Goal: Contribute content

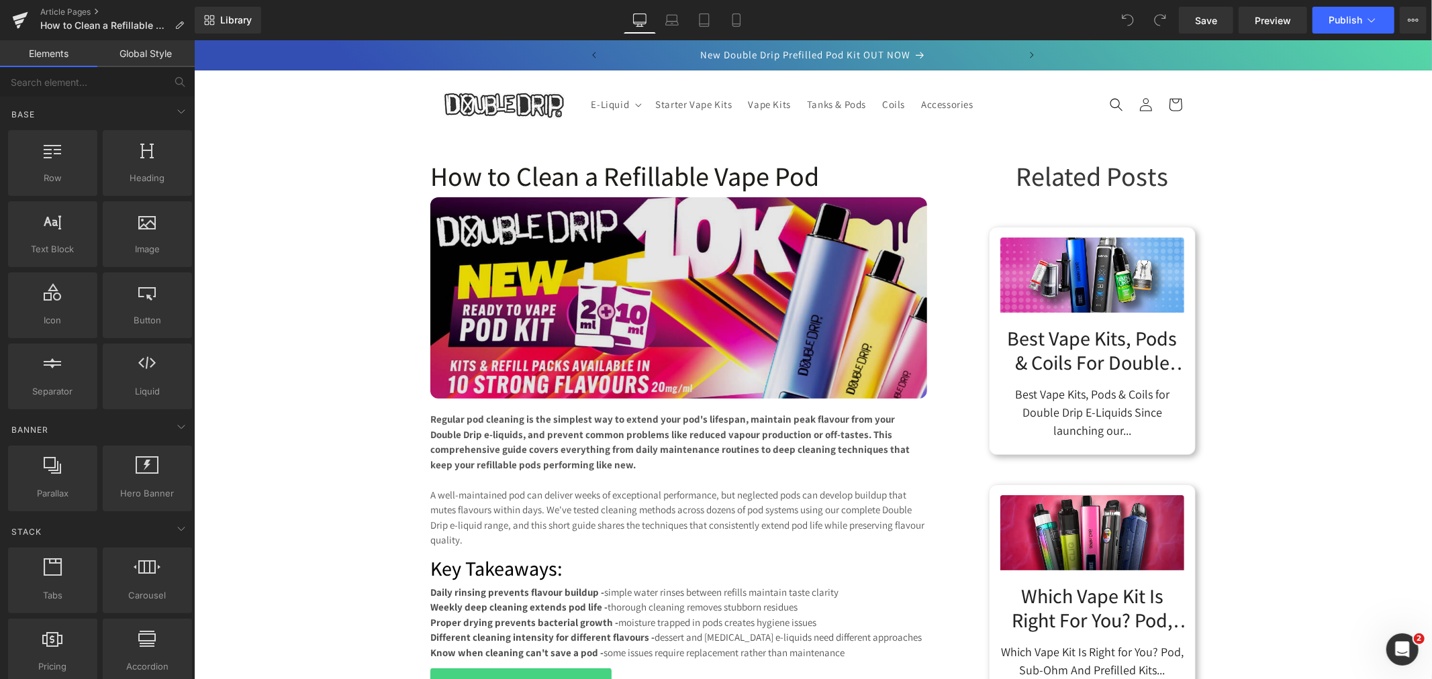
click at [634, 202] on img at bounding box center [678, 297] width 497 height 201
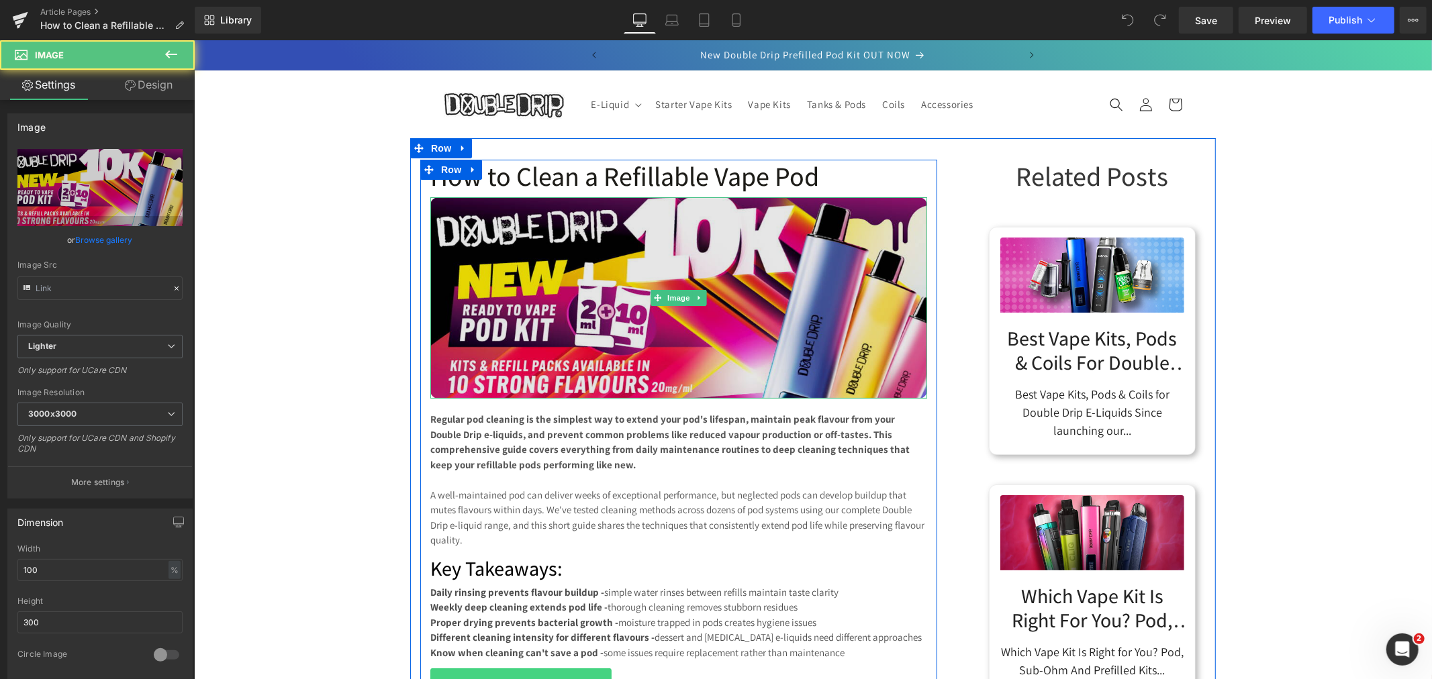
type input "[URL][DOMAIN_NAME]"
click at [662, 261] on img at bounding box center [678, 297] width 497 height 201
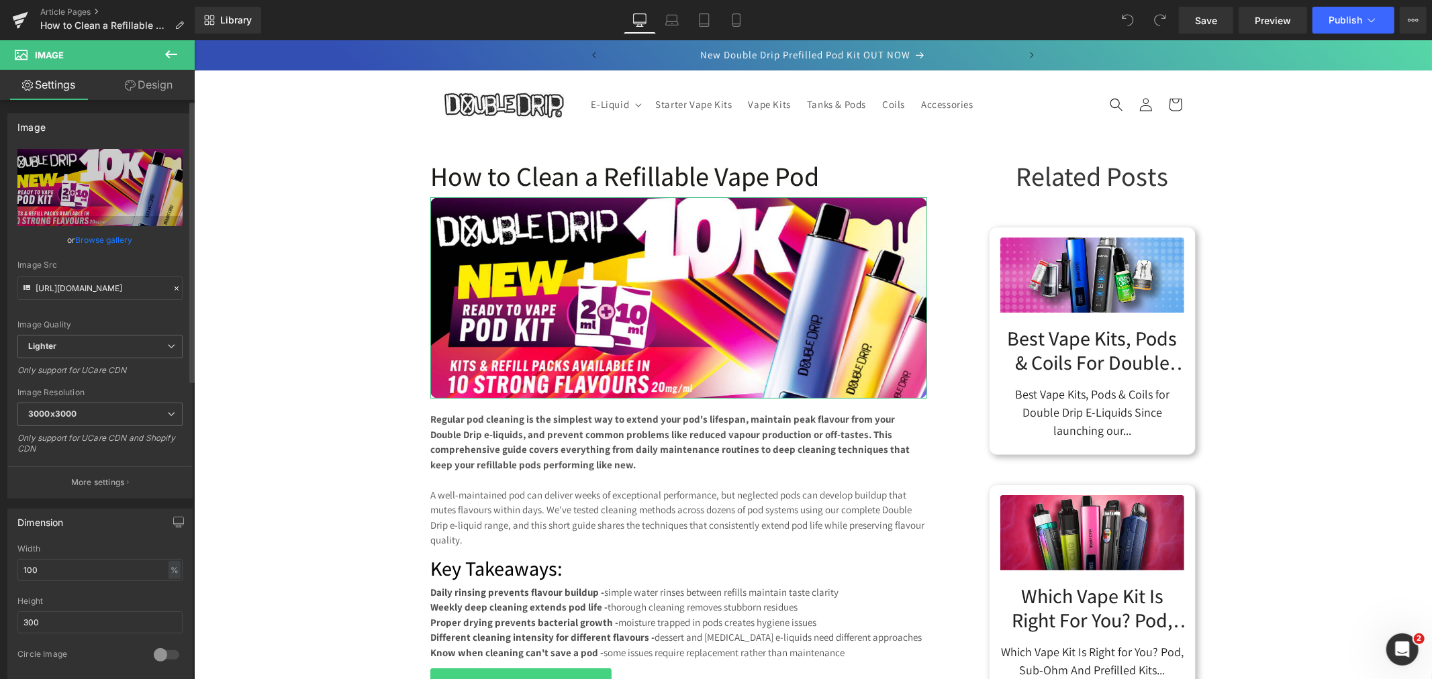
click at [85, 236] on link "Browse gallery" at bounding box center [104, 239] width 57 height 23
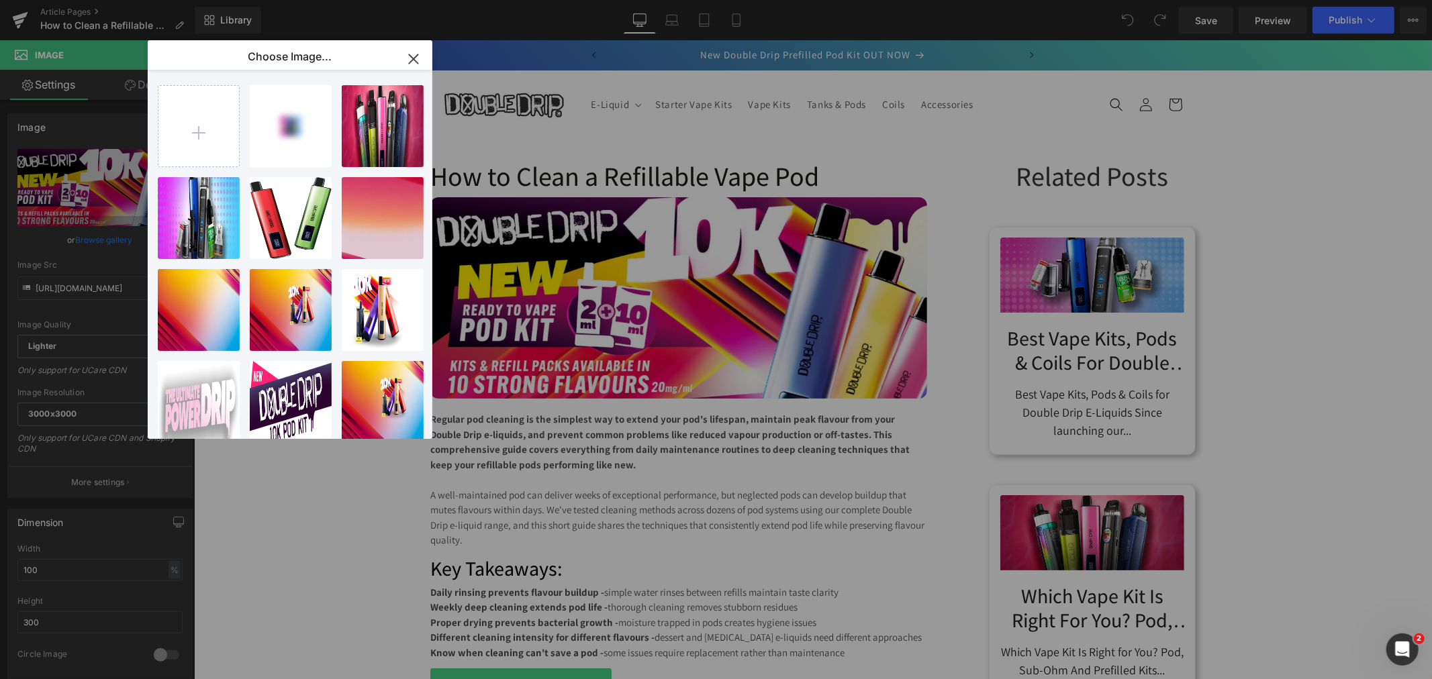
type input "C:\fakepath\How-to-Clean-a-Refillable-Vape-Pod.jpg"
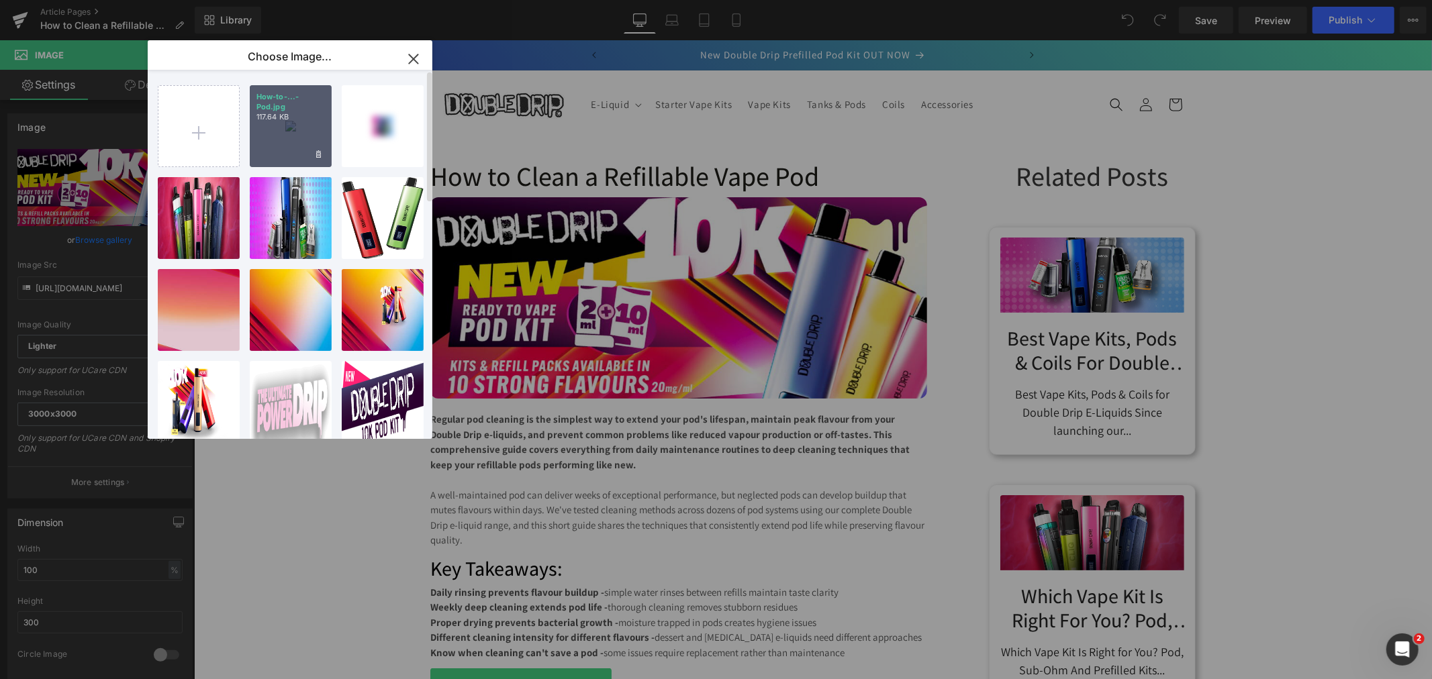
click at [299, 131] on div "How-to-...-Pod.jpg 117.64 KB" at bounding box center [291, 126] width 82 height 82
type input "[URL][DOMAIN_NAME]"
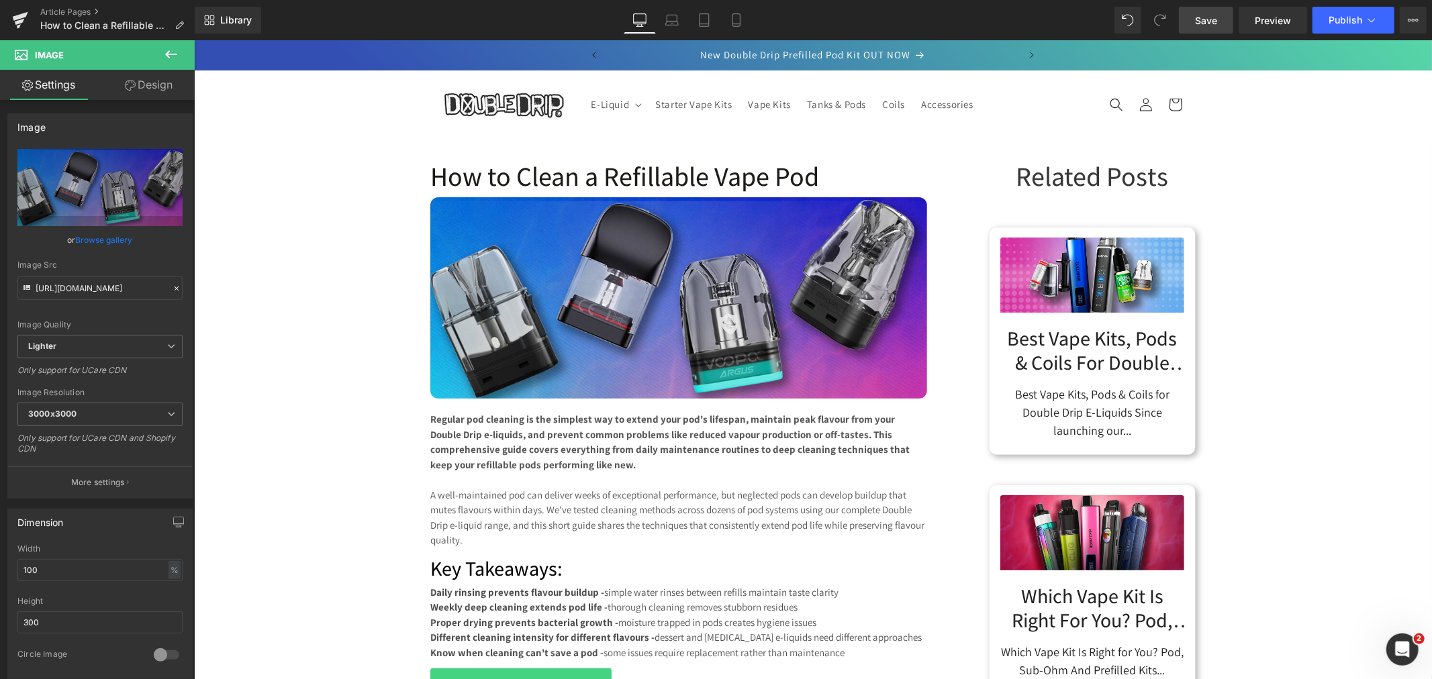
drag, startPoint x: 1195, startPoint y: 20, endPoint x: 641, endPoint y: 123, distance: 563.3
click at [1195, 20] on link "Save" at bounding box center [1206, 20] width 54 height 27
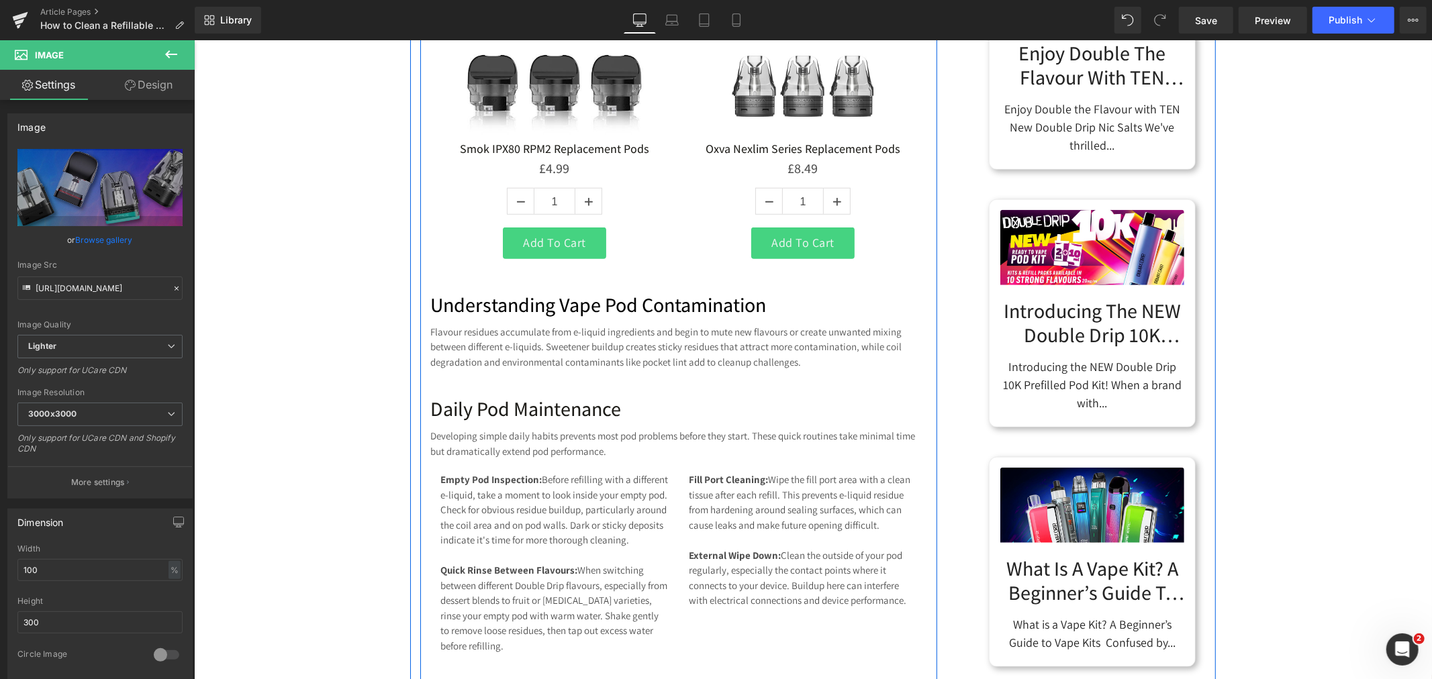
scroll to position [671, 0]
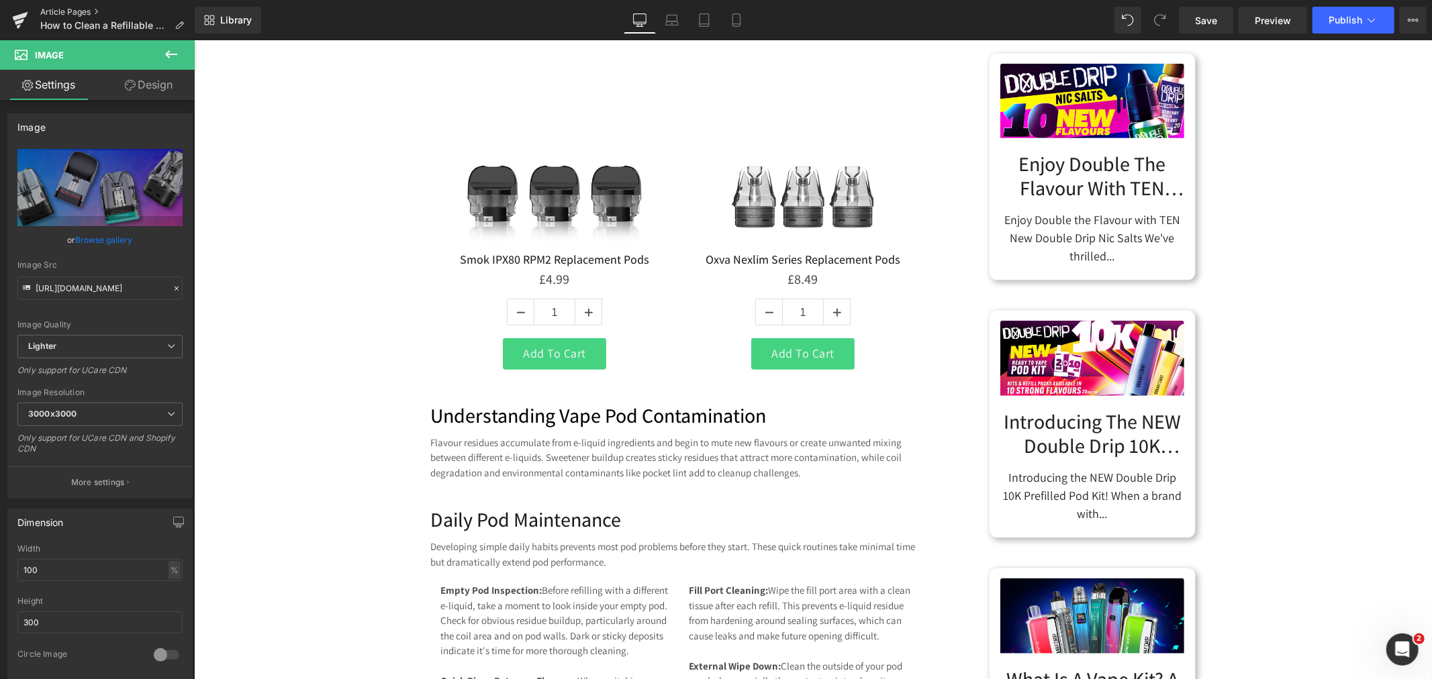
click at [69, 9] on link "Article Pages" at bounding box center [117, 12] width 154 height 11
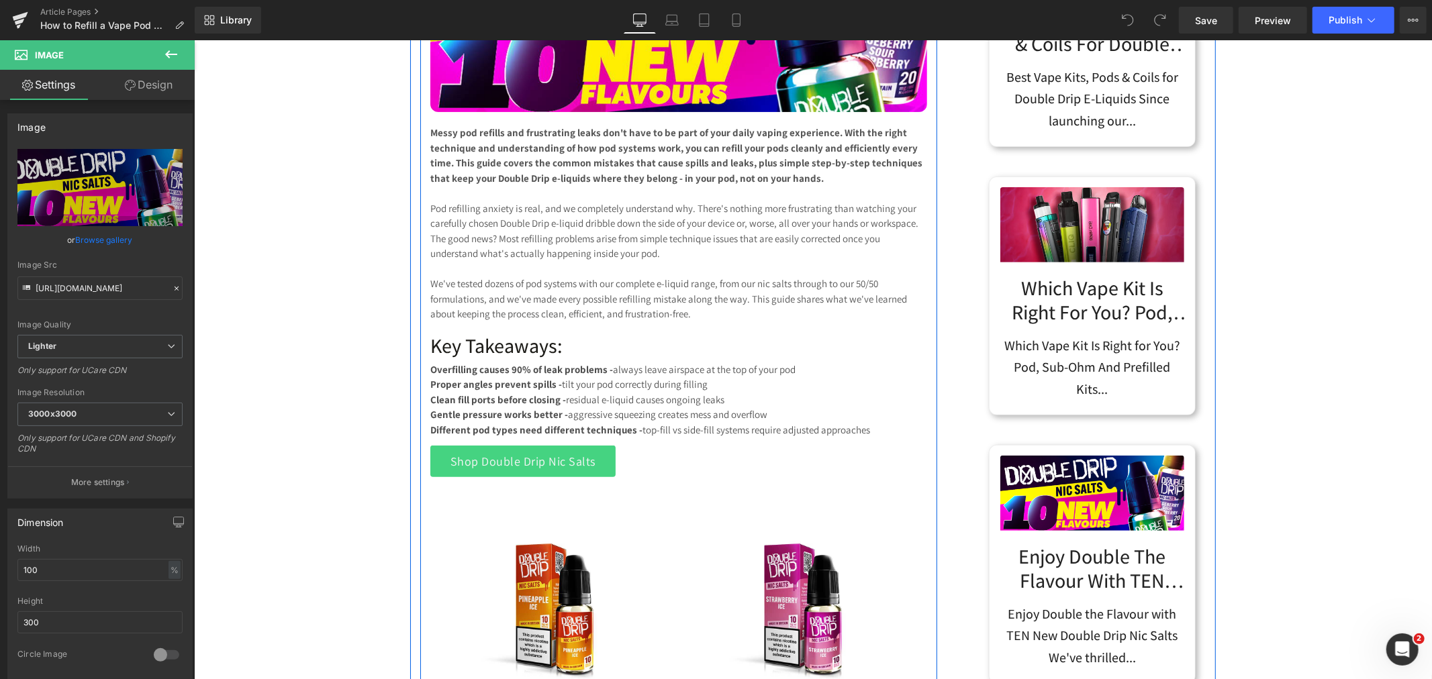
scroll to position [372, 0]
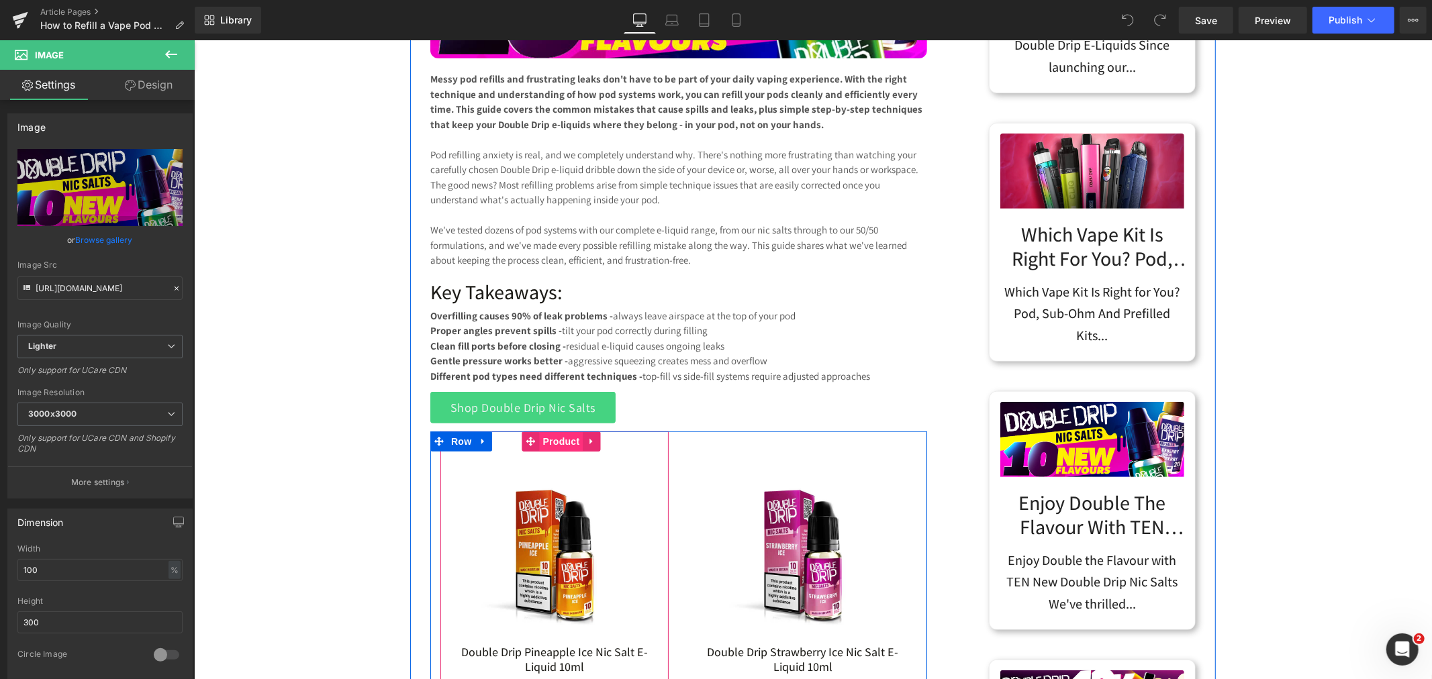
click at [546, 447] on span "Product" at bounding box center [561, 441] width 44 height 20
click at [540, 438] on span "Product" at bounding box center [561, 441] width 44 height 20
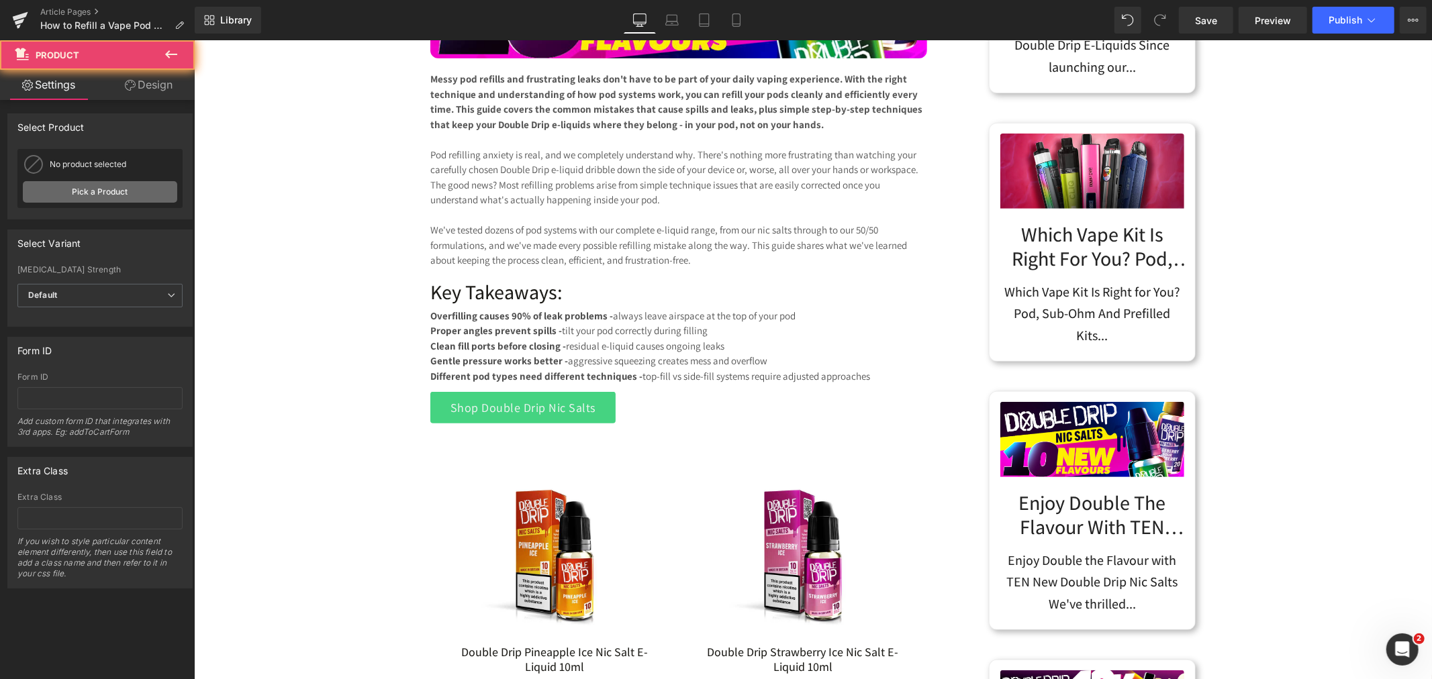
click at [102, 189] on link "Pick a Product" at bounding box center [100, 191] width 154 height 21
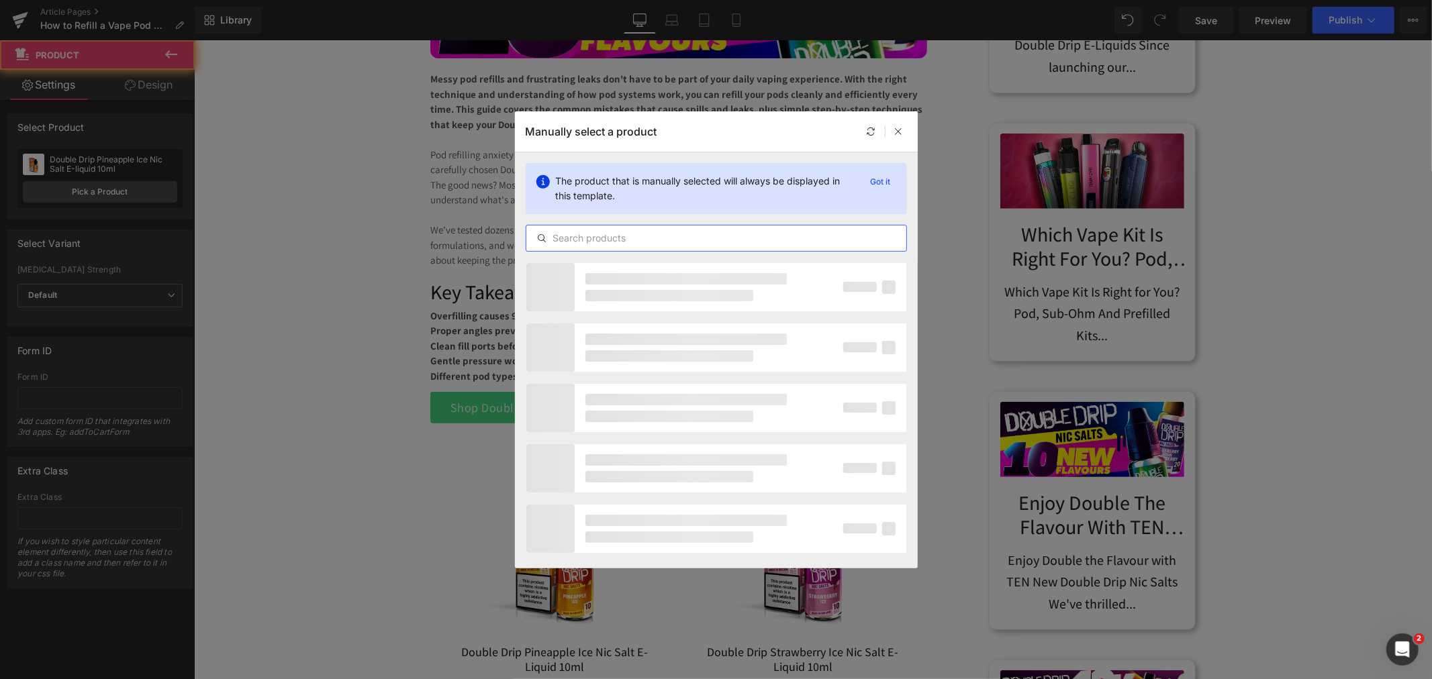
click at [681, 244] on input "text" at bounding box center [716, 238] width 380 height 16
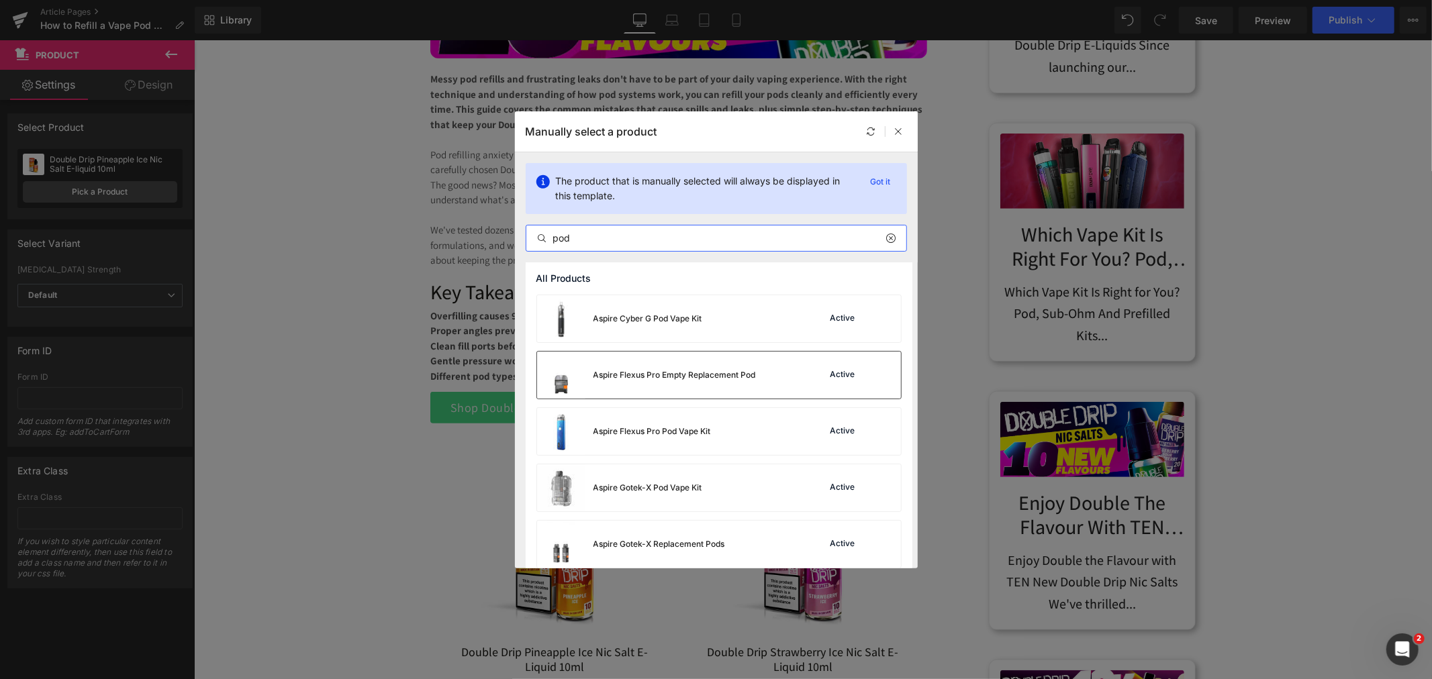
type input "pod"
click at [703, 378] on div "Aspire Flexus Pro Empty Replacement Pod" at bounding box center [674, 375] width 162 height 12
click at [571, 295] on h2 "Key Takeaways:" at bounding box center [678, 291] width 497 height 24
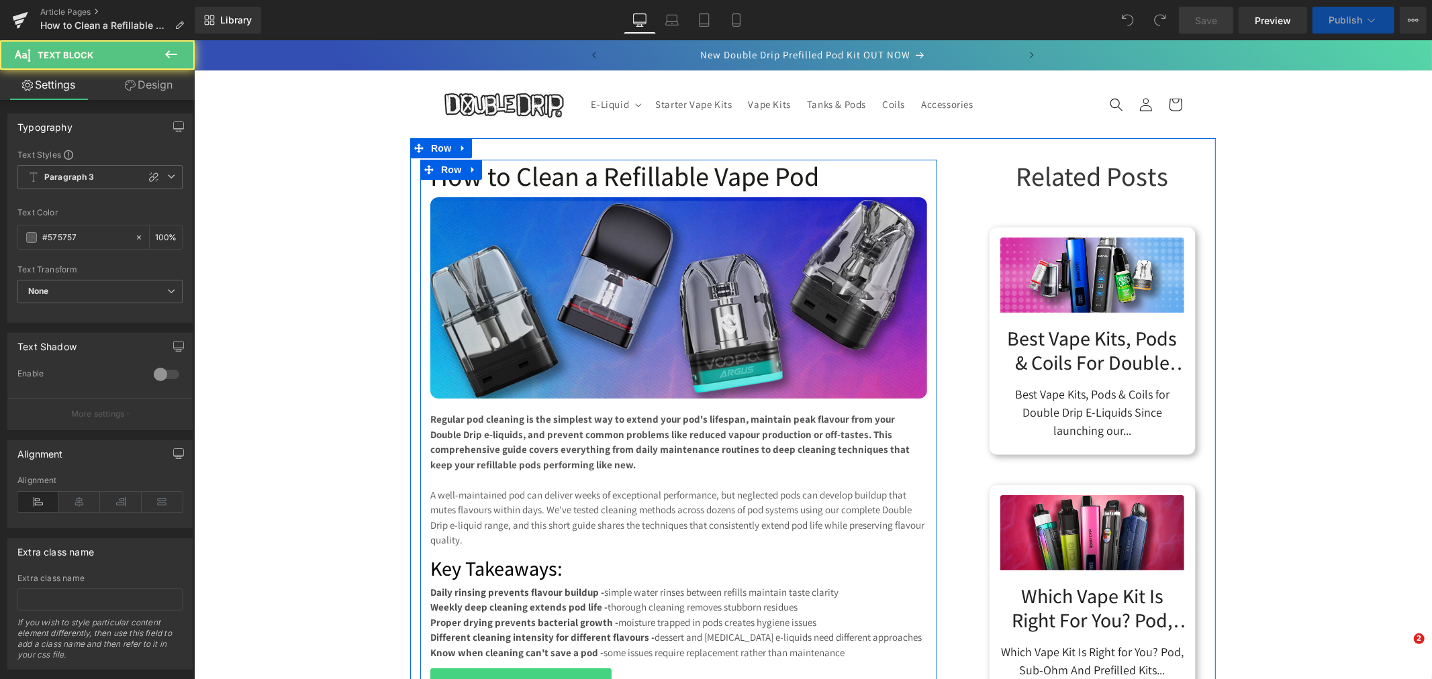
scroll to position [74, 0]
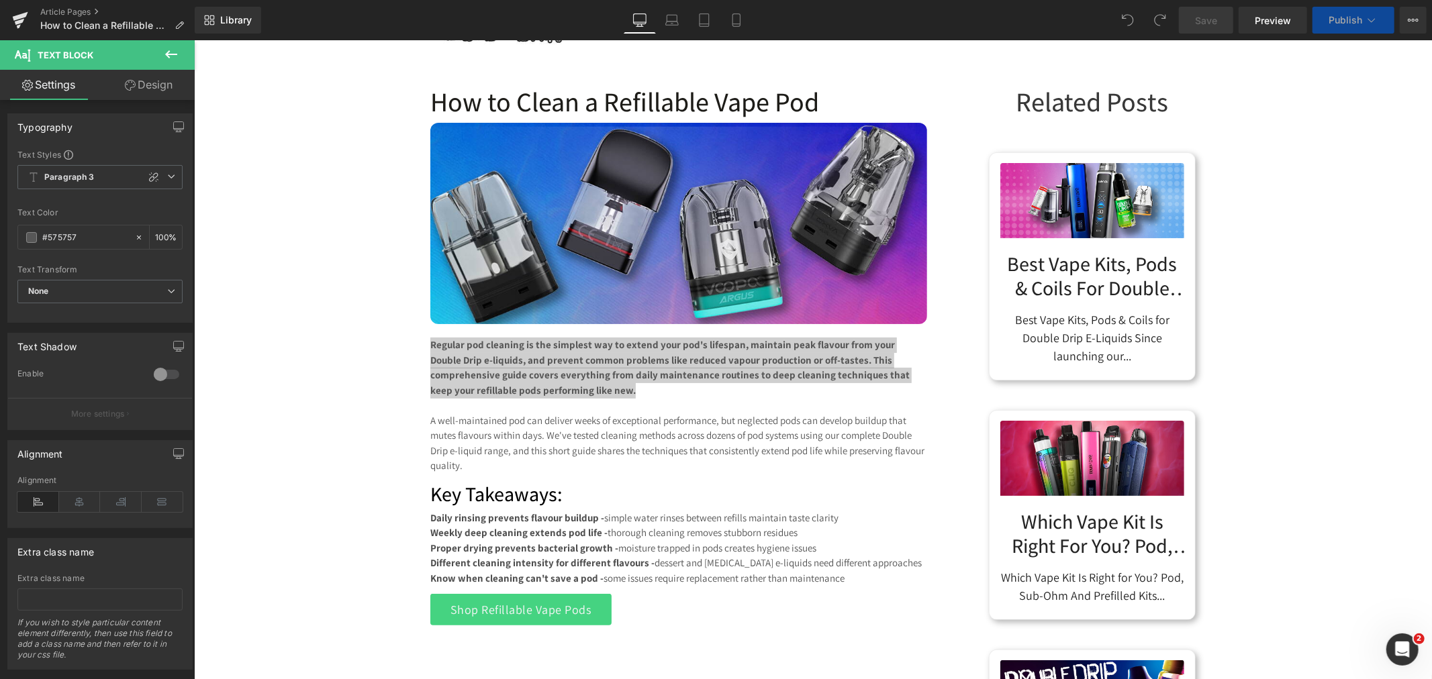
scroll to position [0, 0]
click at [1274, 17] on span "Preview" at bounding box center [1272, 20] width 36 height 14
